Goal: Information Seeking & Learning: Learn about a topic

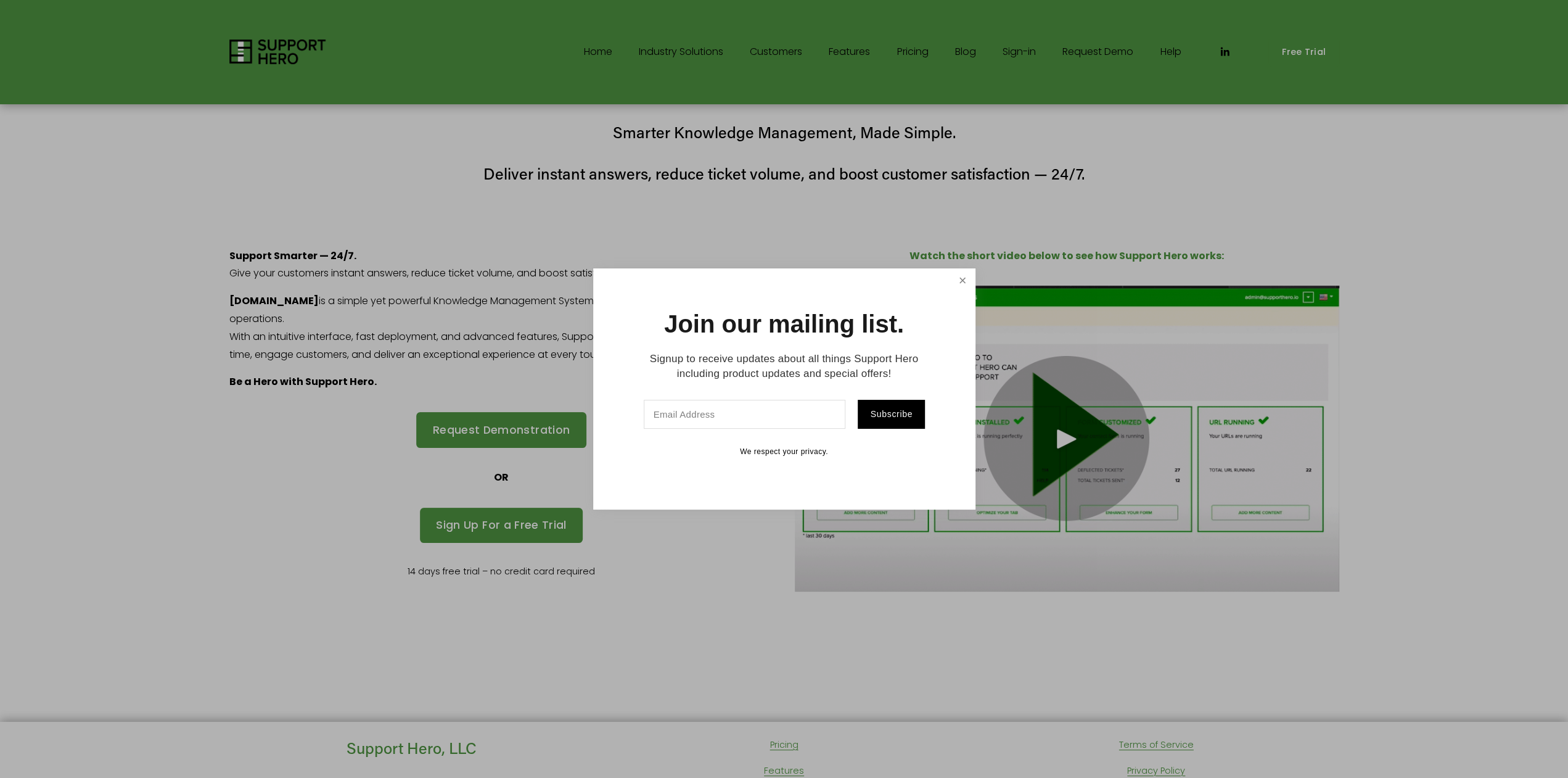
click at [968, 276] on link "Close" at bounding box center [962, 281] width 22 height 22
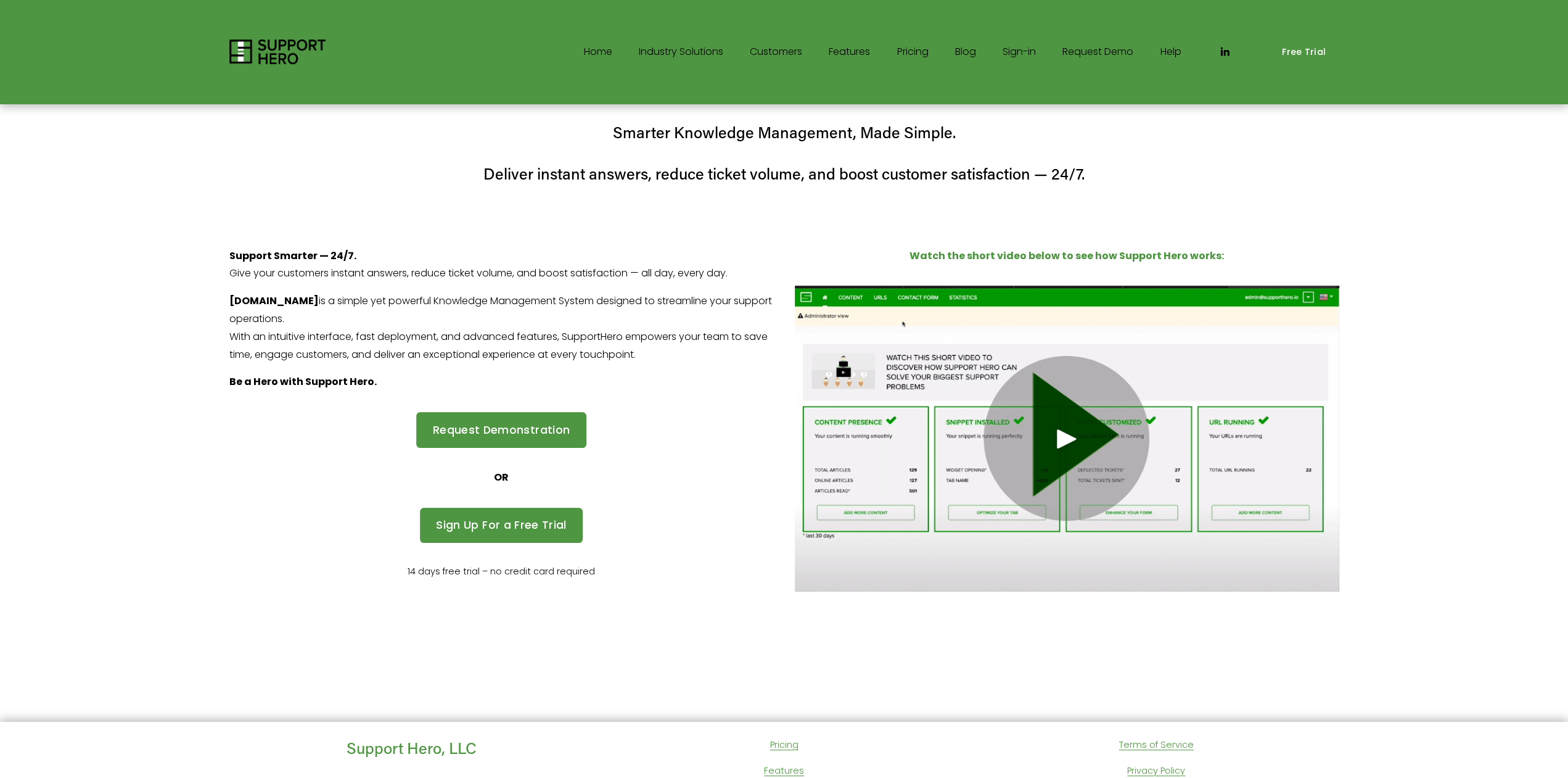
click at [908, 56] on link "Pricing" at bounding box center [912, 52] width 31 height 20
click at [845, 51] on link "Features" at bounding box center [849, 52] width 41 height 20
click at [845, 53] on link "Features" at bounding box center [849, 52] width 41 height 20
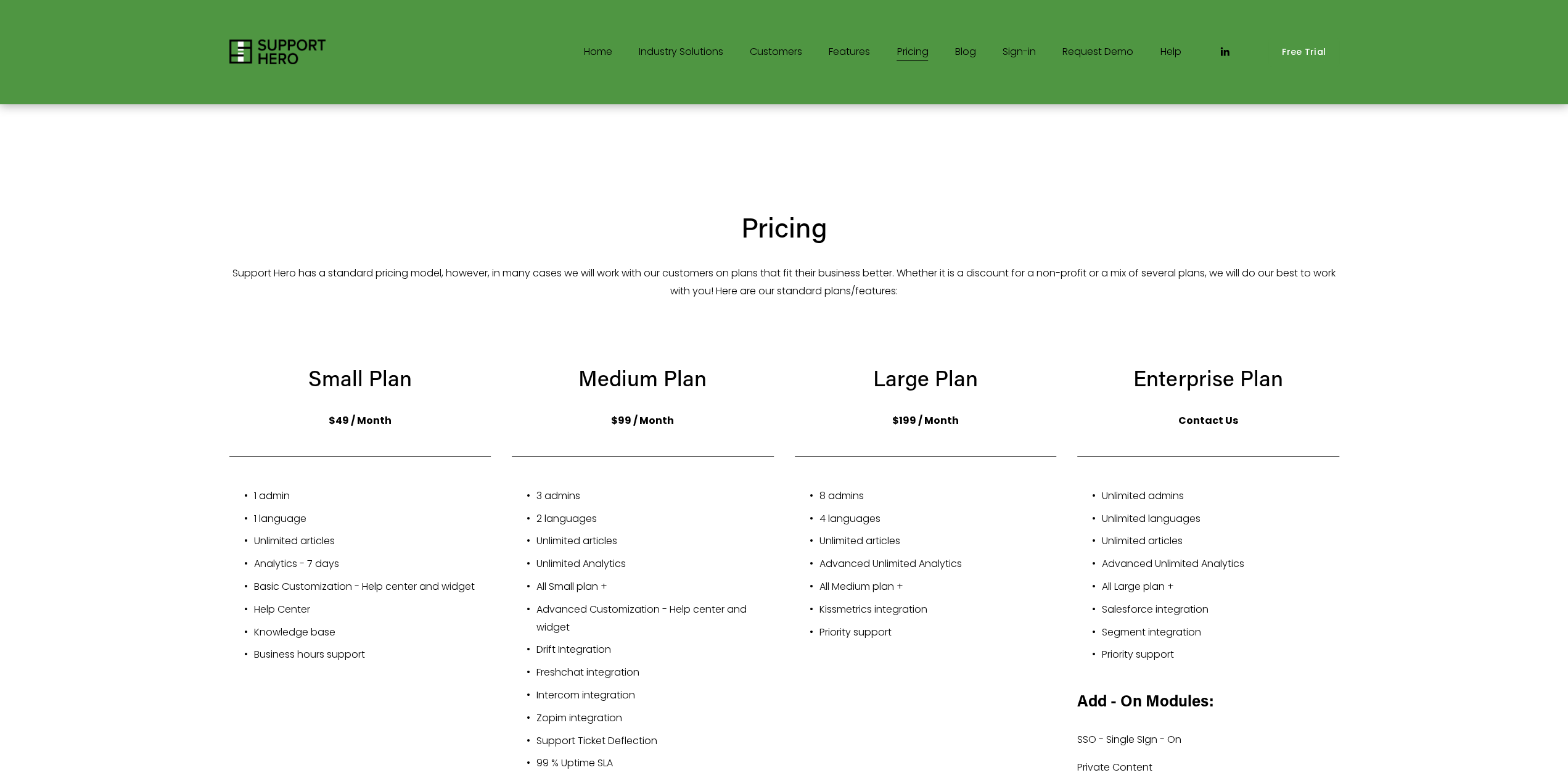
click at [592, 50] on link "Home" at bounding box center [598, 52] width 28 height 20
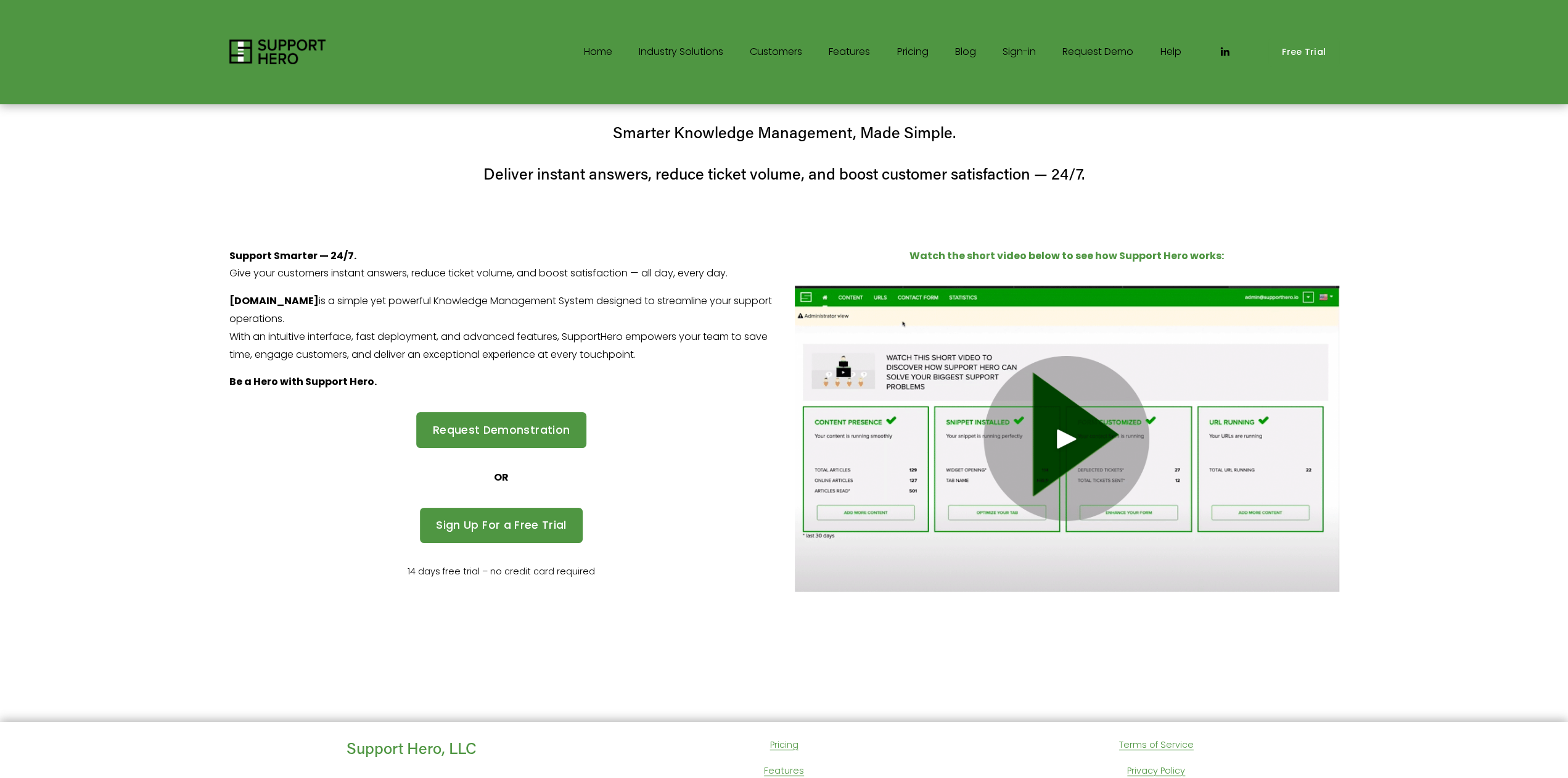
click at [1077, 450] on div "Play" at bounding box center [1067, 439] width 30 height 30
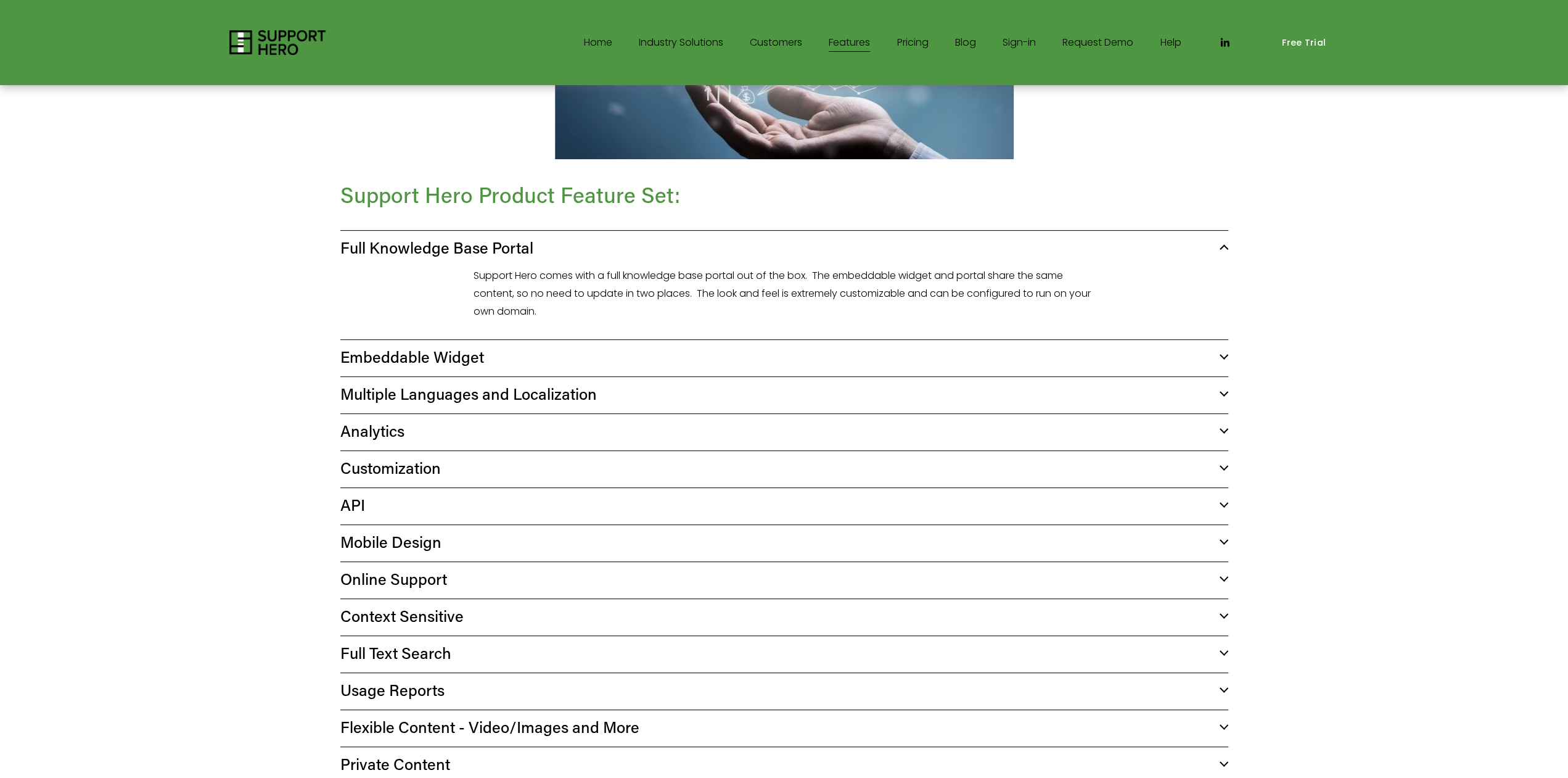
scroll to position [684, 0]
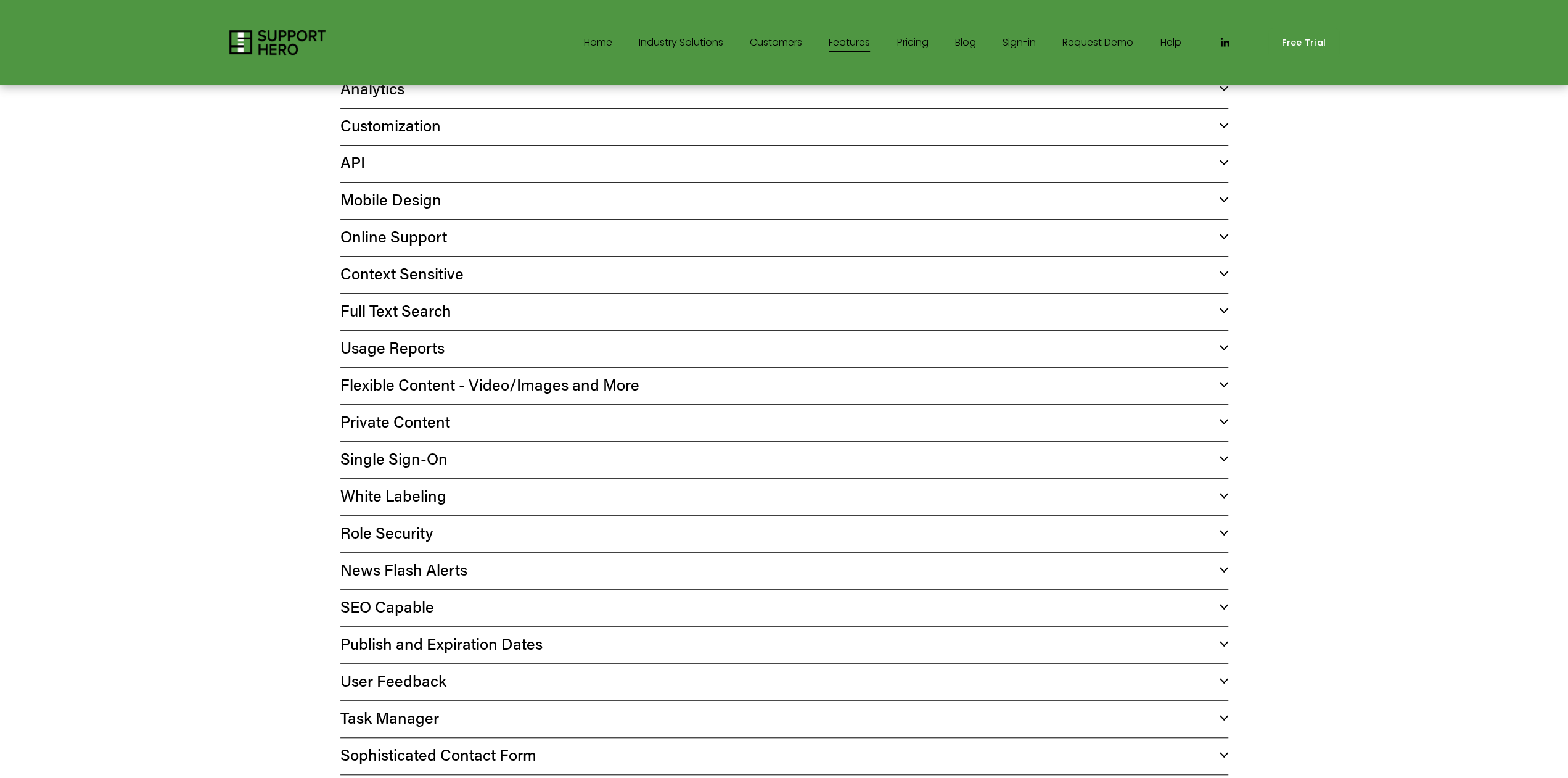
click at [579, 427] on button "Private Content" at bounding box center [784, 423] width 887 height 37
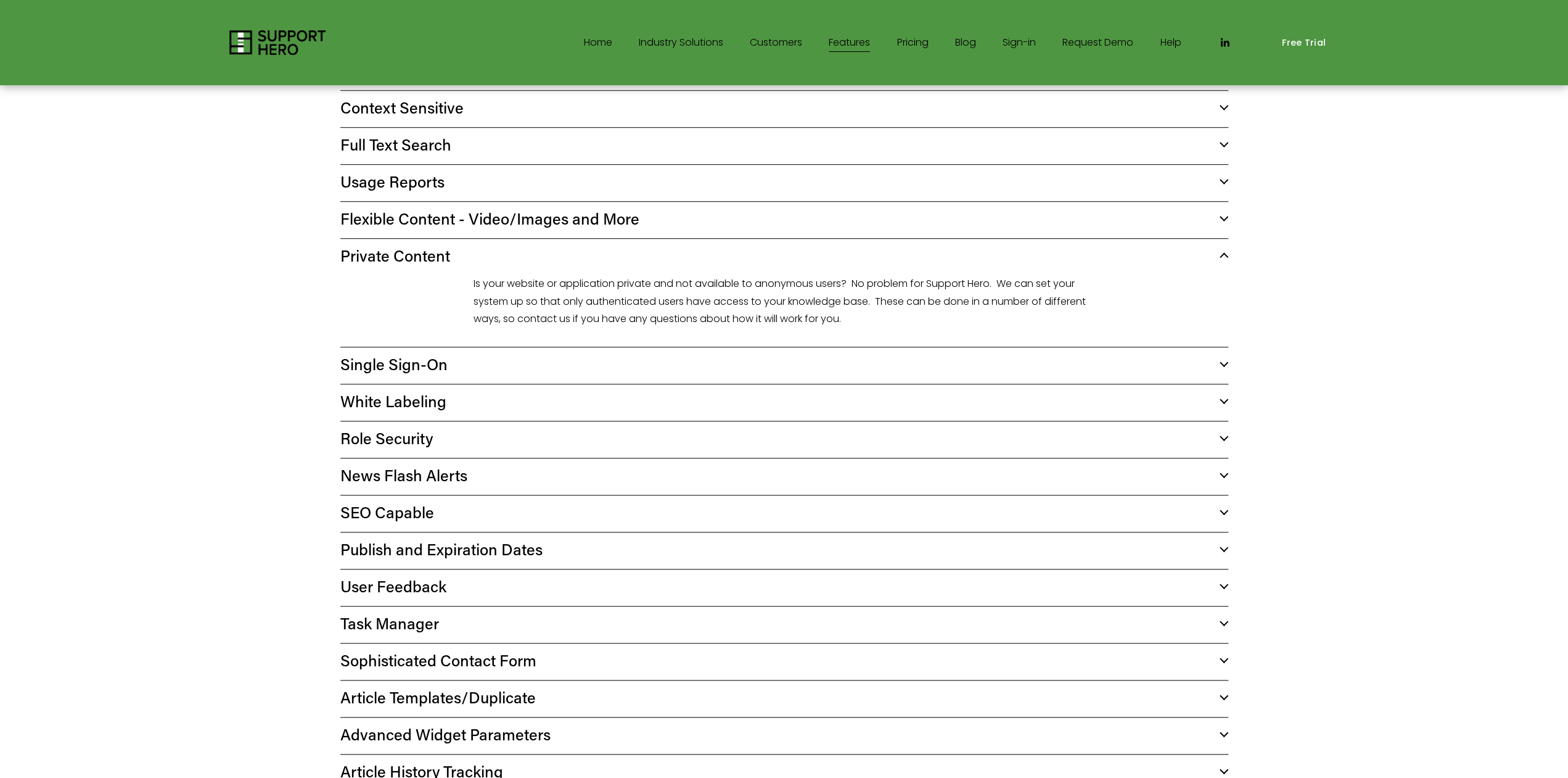
scroll to position [0, 0]
